Goal: Task Accomplishment & Management: Use online tool/utility

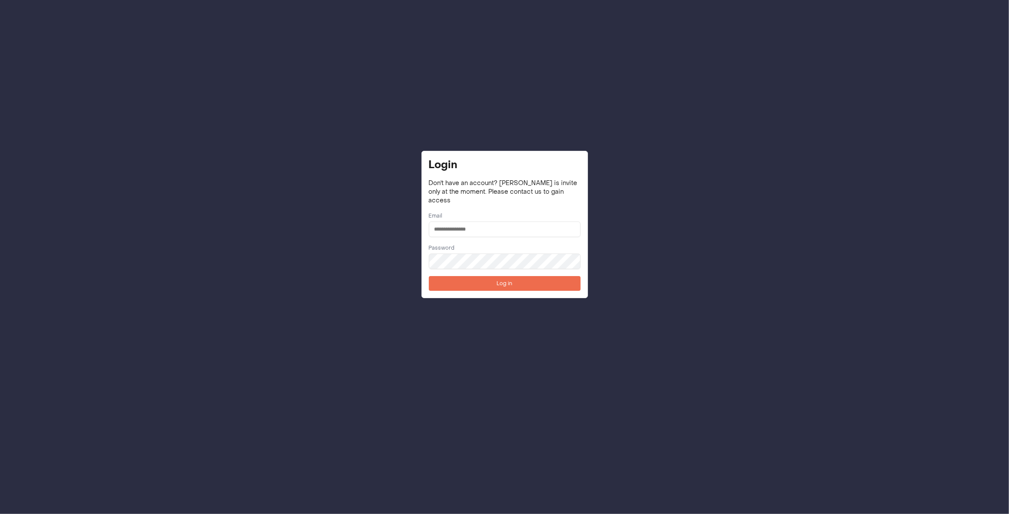
click at [488, 228] on input "email" at bounding box center [505, 229] width 152 height 16
type input "**********"
click at [487, 280] on button "Log in" at bounding box center [505, 283] width 152 height 15
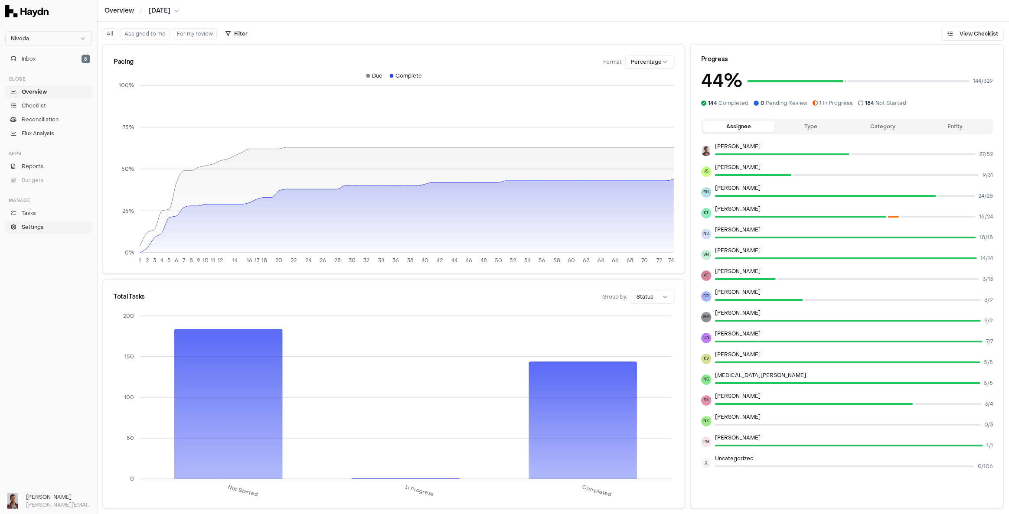
click at [36, 226] on span "Settings" at bounding box center [33, 227] width 22 height 8
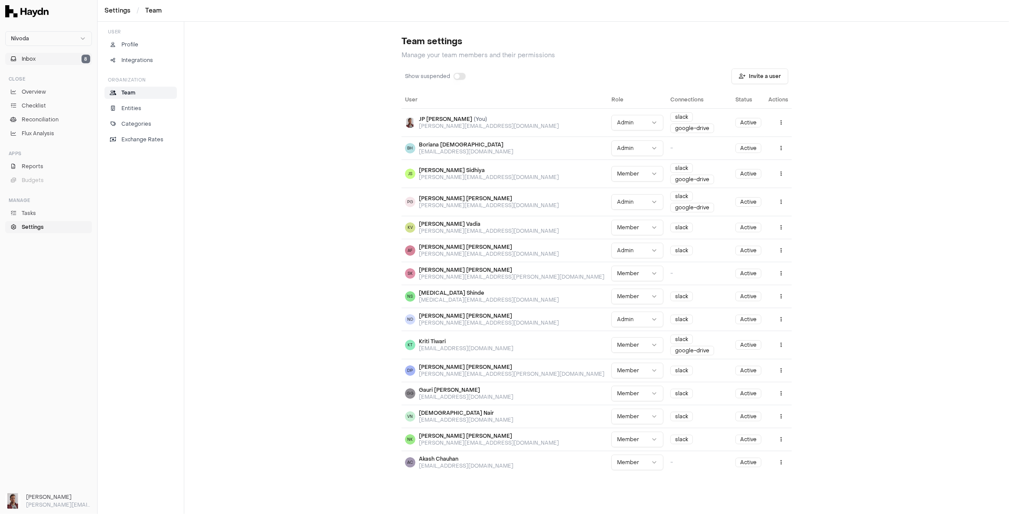
click at [44, 54] on button "Inbox 8" at bounding box center [48, 59] width 87 height 12
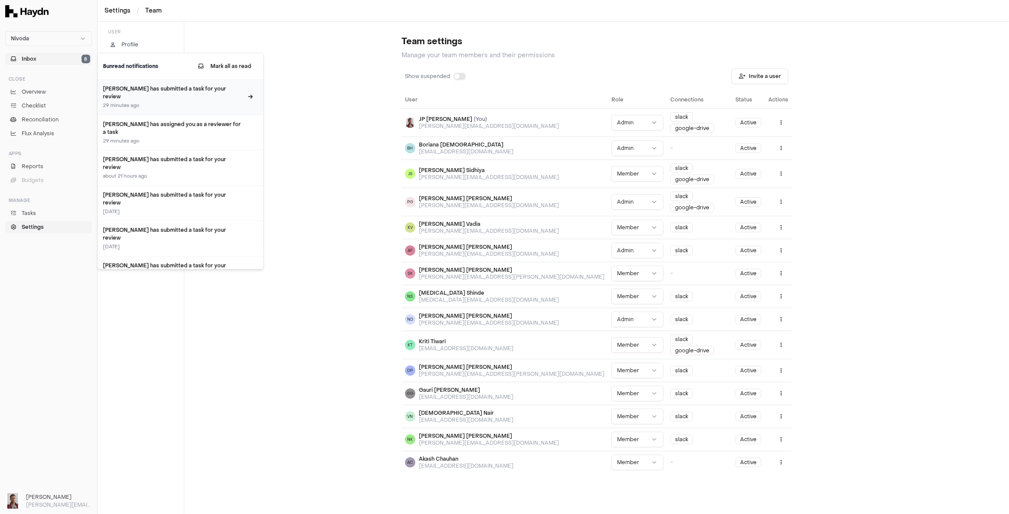
click at [197, 90] on h3 "[PERSON_NAME] has submitted a task for your review" at bounding box center [173, 93] width 140 height 16
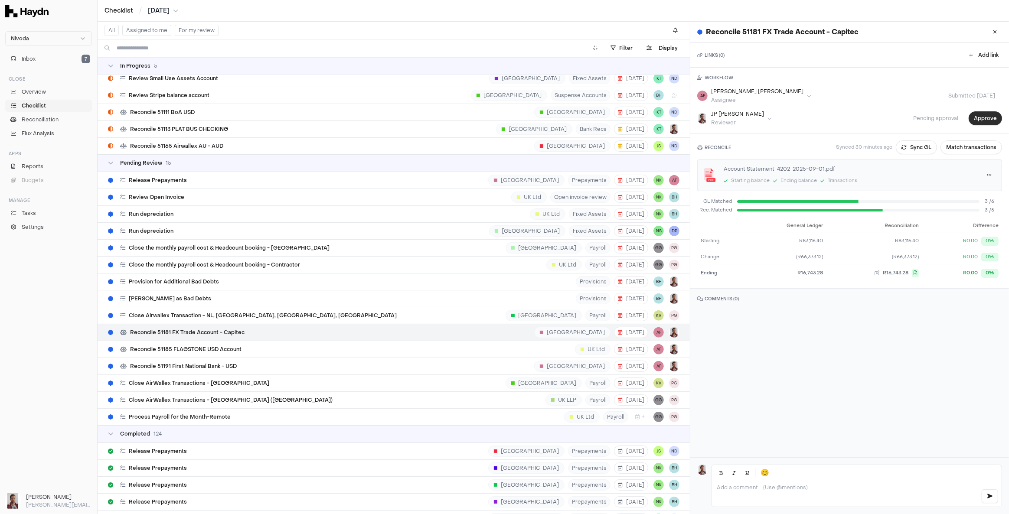
scroll to position [4215, 0]
click at [980, 119] on button "Approve" at bounding box center [984, 118] width 33 height 14
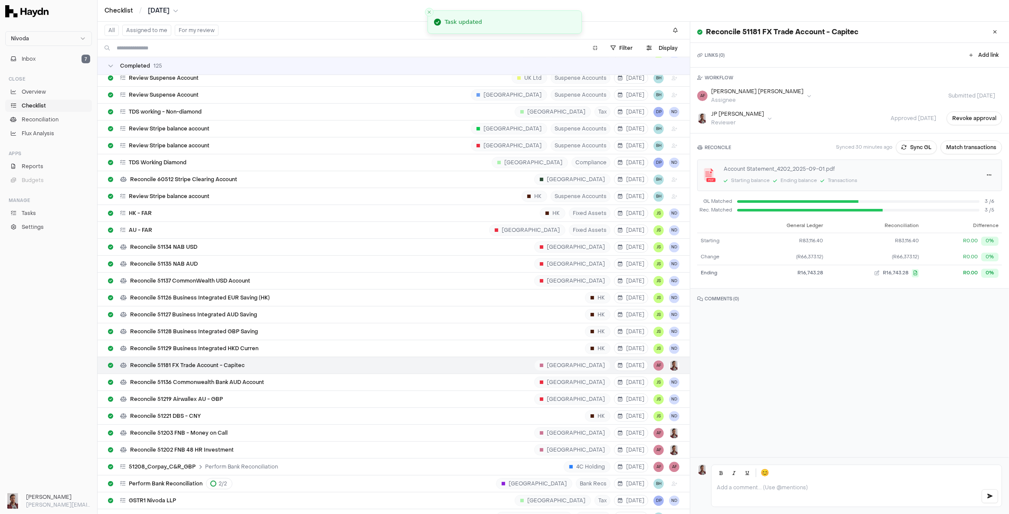
scroll to position [5671, 0]
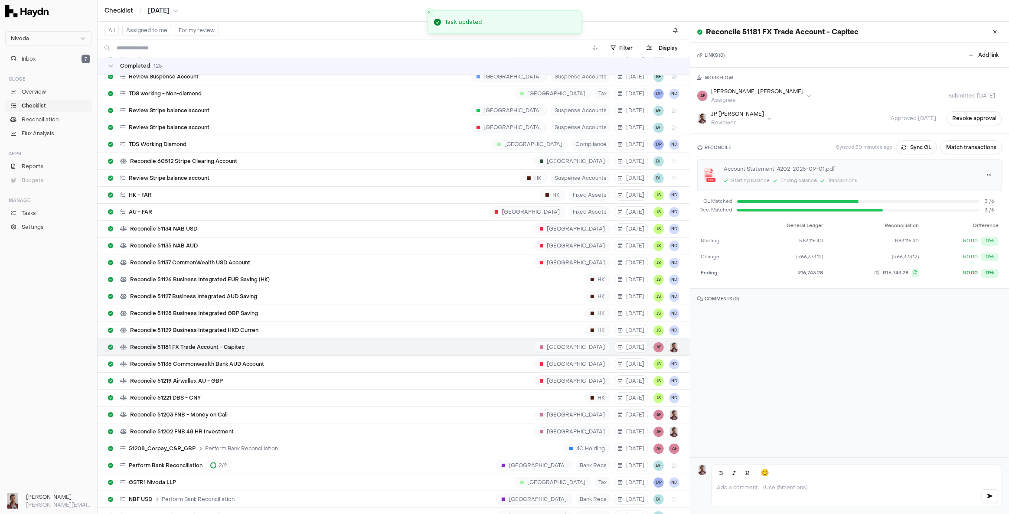
click at [185, 31] on button "For my review" at bounding box center [197, 30] width 44 height 11
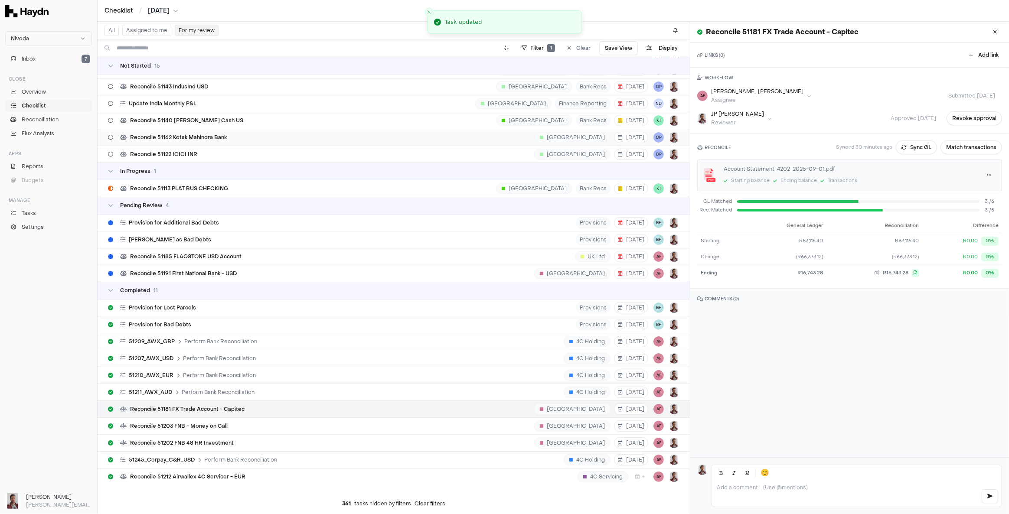
scroll to position [168, 0]
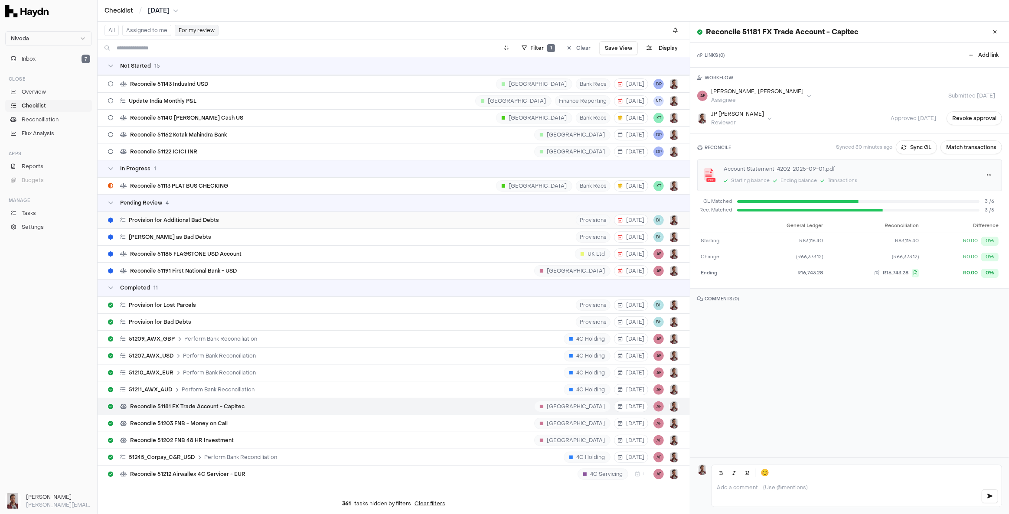
click at [241, 215] on div "Provision for Additional Bad Debts Provisions [DATE] BH" at bounding box center [393, 220] width 571 height 16
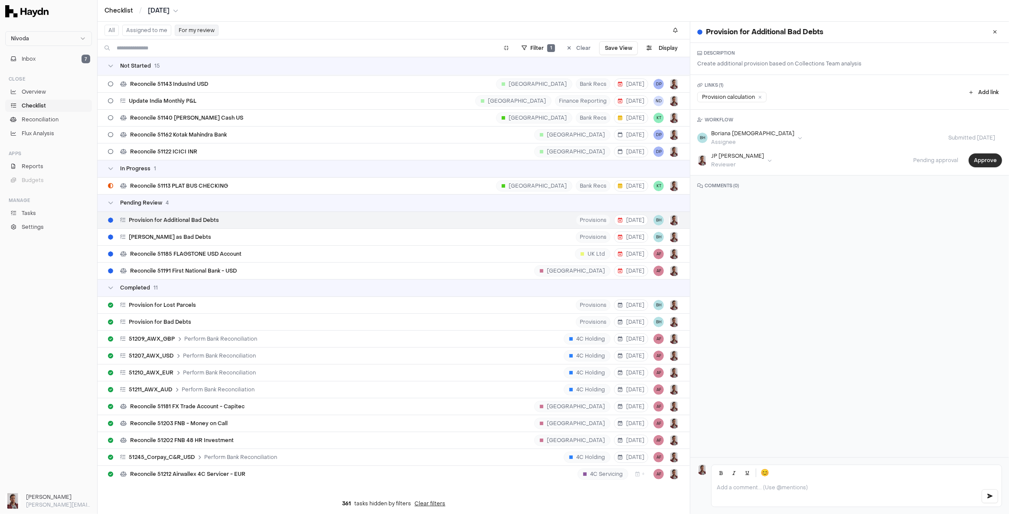
click at [975, 162] on button "Approve" at bounding box center [984, 160] width 33 height 14
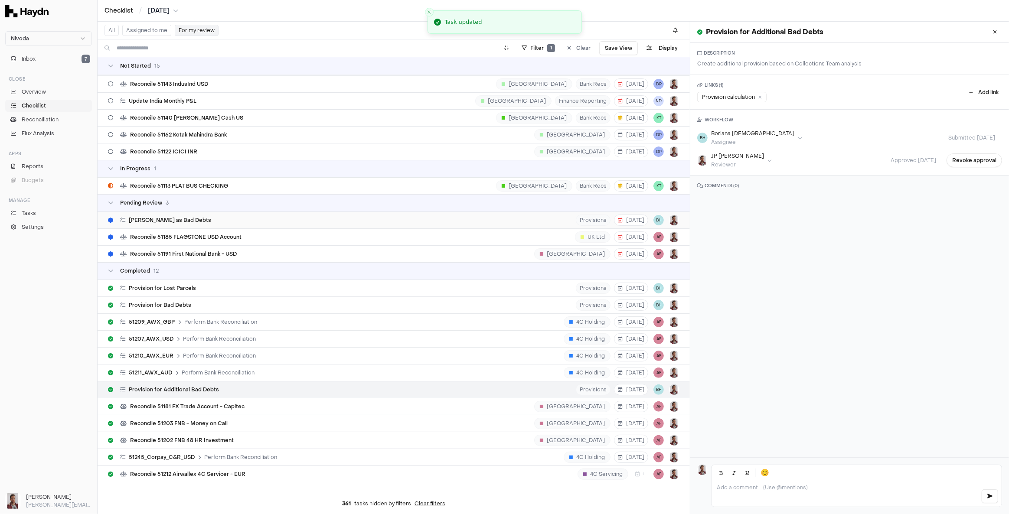
click at [216, 215] on div "[PERSON_NAME] as Bad Debts Provisions [DATE] BH" at bounding box center [393, 220] width 571 height 16
click at [973, 158] on button "Approve" at bounding box center [984, 160] width 33 height 14
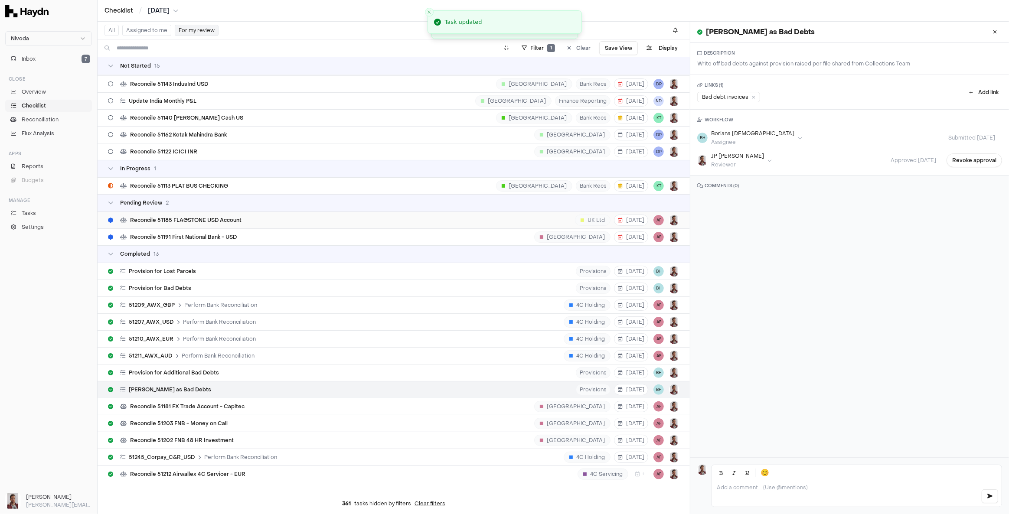
click at [244, 218] on div "Reconcile 51185 FLAGSTONE USD Account UK Ltd [DATE] AF" at bounding box center [393, 220] width 571 height 16
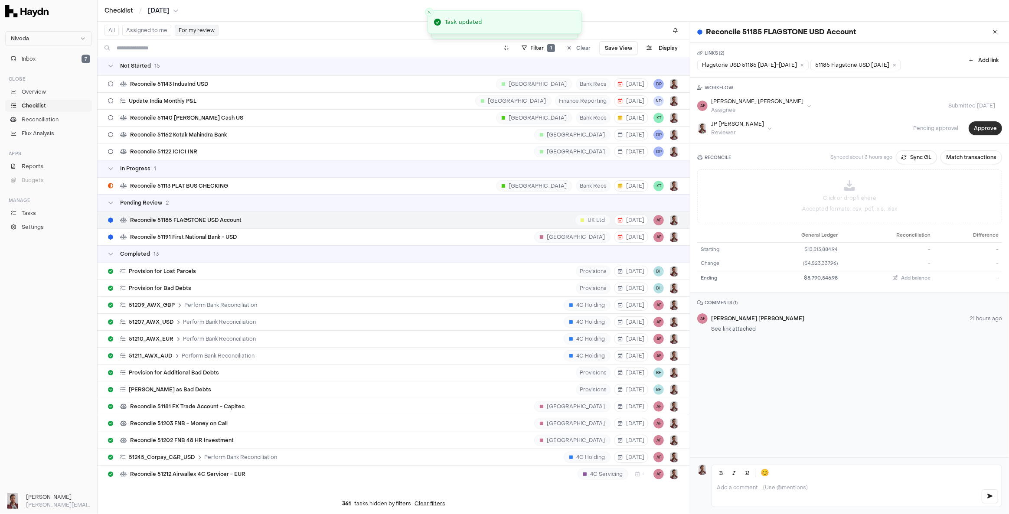
click at [979, 126] on button "Approve" at bounding box center [984, 128] width 33 height 14
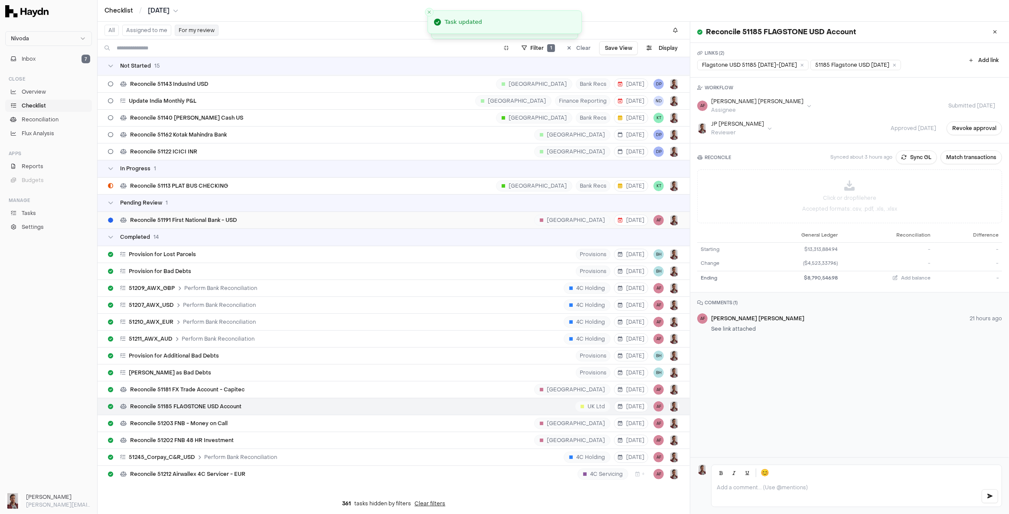
click at [231, 218] on span "Reconcile 51191 First National Bank - USD" at bounding box center [183, 220] width 107 height 7
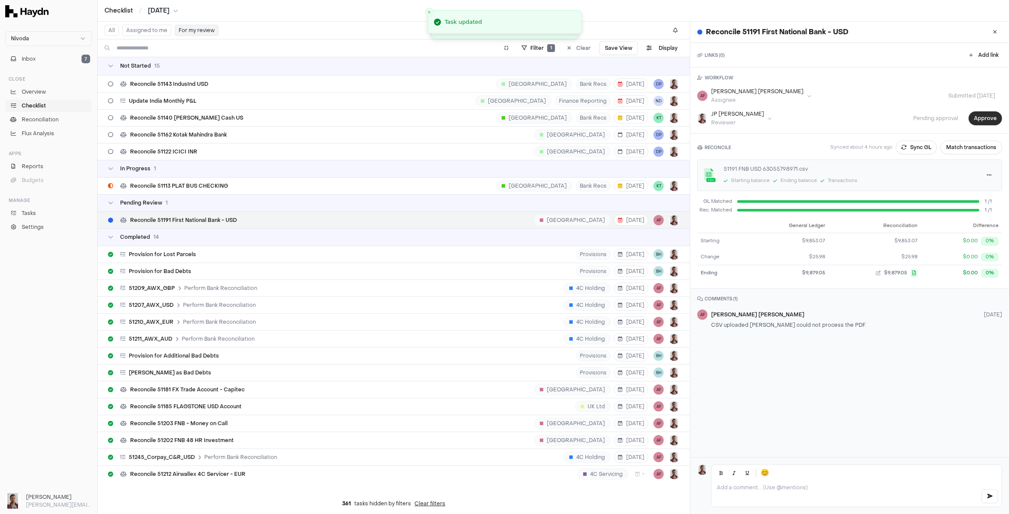
click at [985, 117] on button "Approve" at bounding box center [984, 118] width 33 height 14
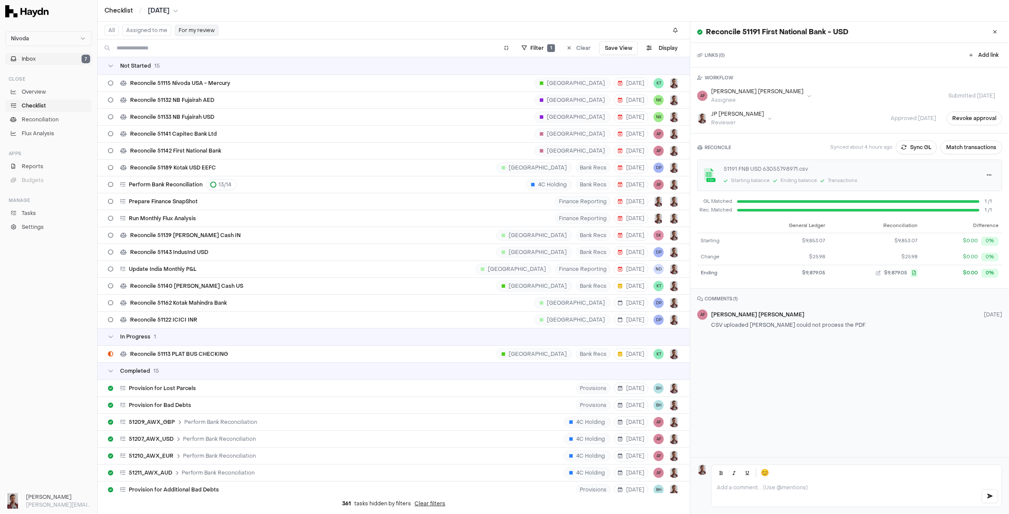
click at [45, 57] on button "Inbox 7" at bounding box center [48, 59] width 87 height 12
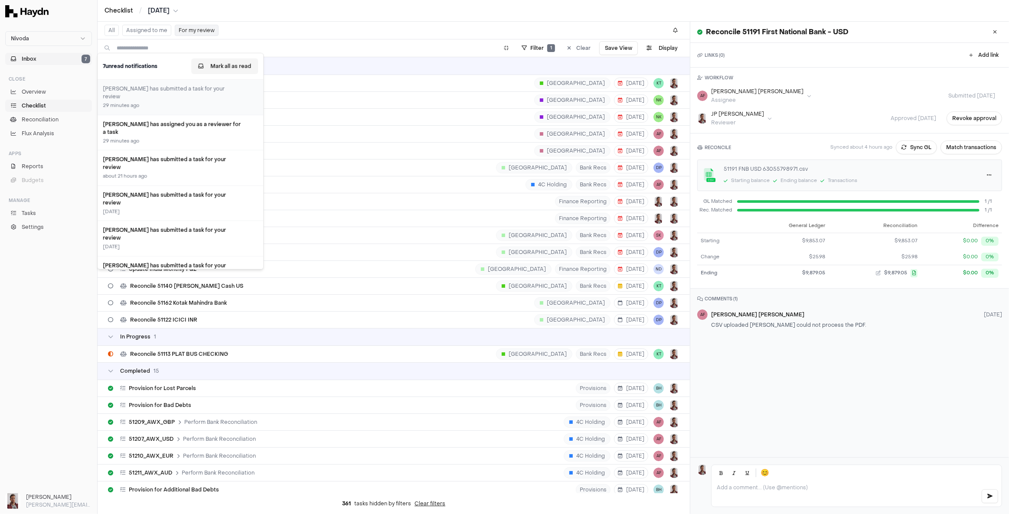
click at [230, 65] on button "Mark all as read" at bounding box center [224, 67] width 67 height 16
